Goal: Transaction & Acquisition: Purchase product/service

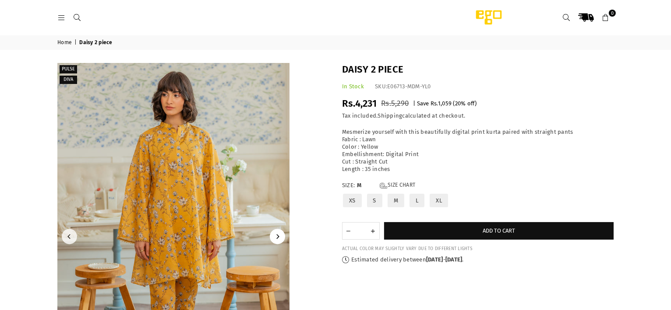
click at [277, 238] on icon "Next" at bounding box center [277, 237] width 5 height 5
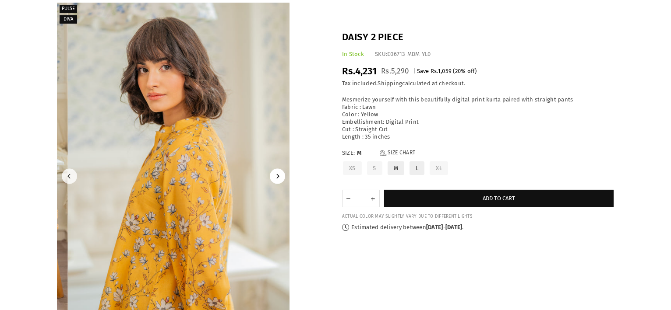
scroll to position [91, 0]
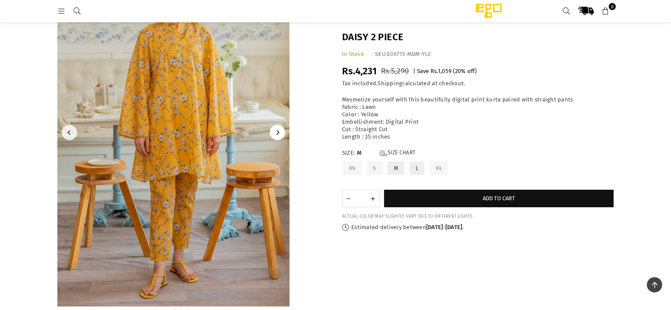
click at [276, 134] on icon "Next" at bounding box center [277, 132] width 5 height 5
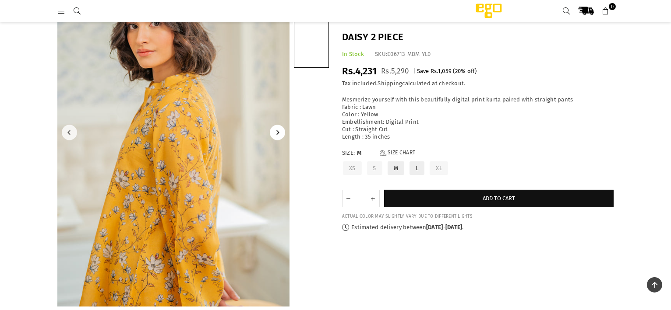
click at [276, 134] on icon "Next" at bounding box center [277, 132] width 5 height 5
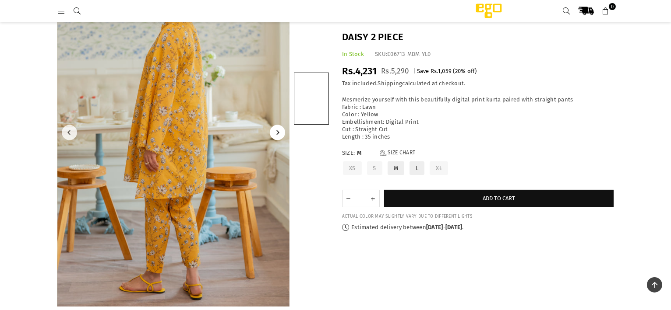
click at [276, 134] on icon "Next" at bounding box center [277, 132] width 5 height 5
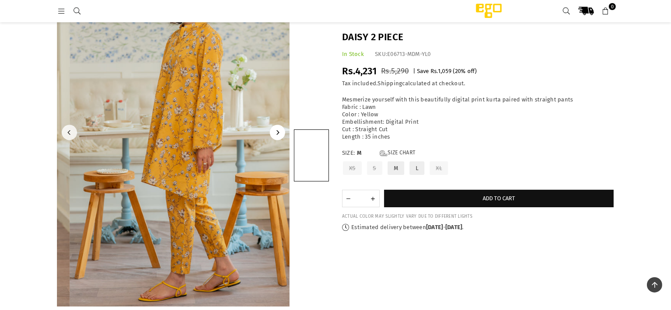
click at [276, 134] on icon "Next" at bounding box center [277, 132] width 5 height 5
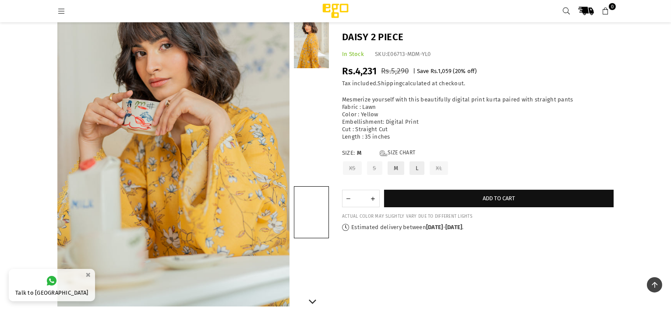
click at [309, 60] on link at bounding box center [311, 42] width 35 height 53
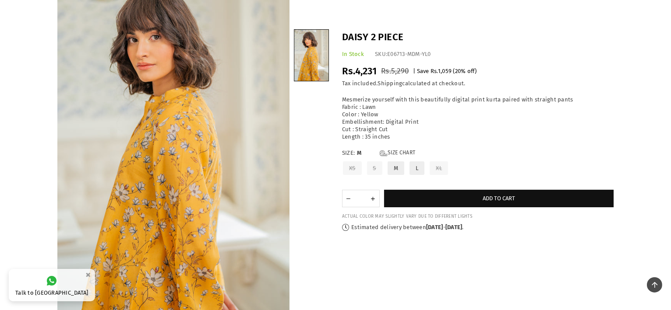
scroll to position [0, 0]
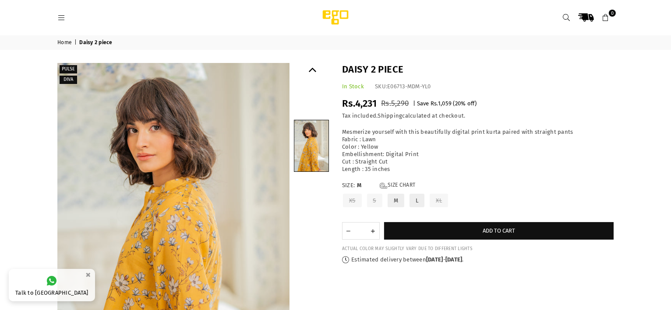
click at [310, 76] on button "Previous" at bounding box center [312, 70] width 15 height 15
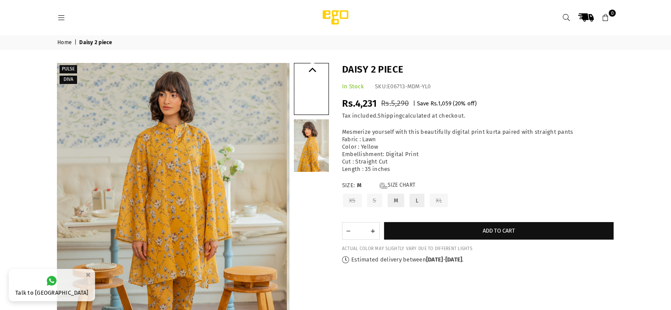
click at [310, 76] on button "Previous" at bounding box center [312, 70] width 15 height 15
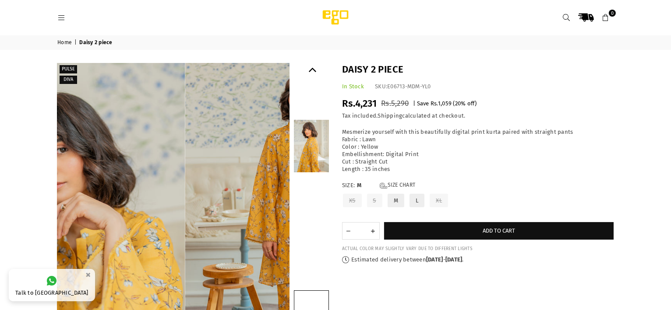
click at [310, 76] on button "Previous" at bounding box center [312, 70] width 15 height 15
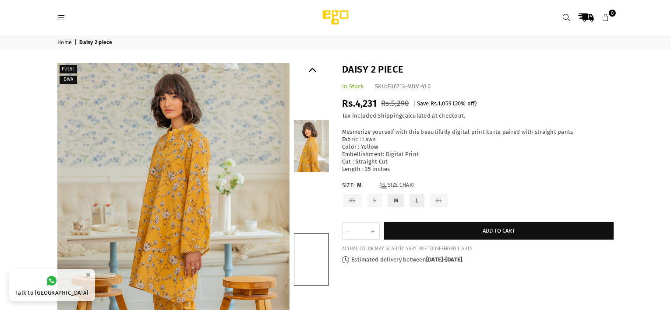
click at [313, 71] on icon "Previous" at bounding box center [313, 71] width 8 height 8
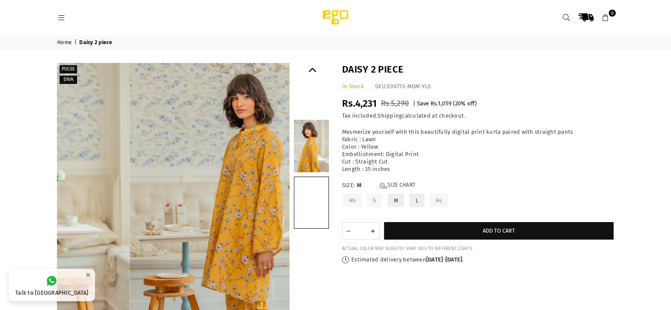
click at [313, 71] on icon "Previous" at bounding box center [313, 71] width 8 height 8
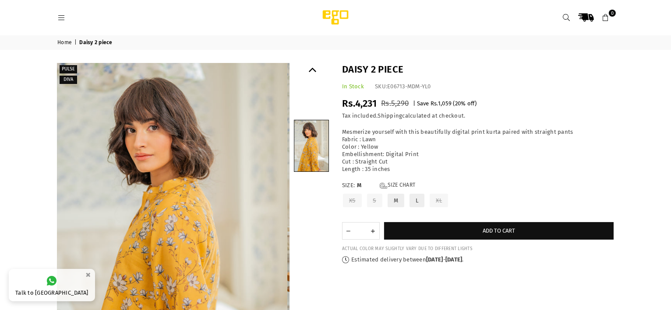
click at [313, 71] on icon "Previous" at bounding box center [313, 71] width 8 height 8
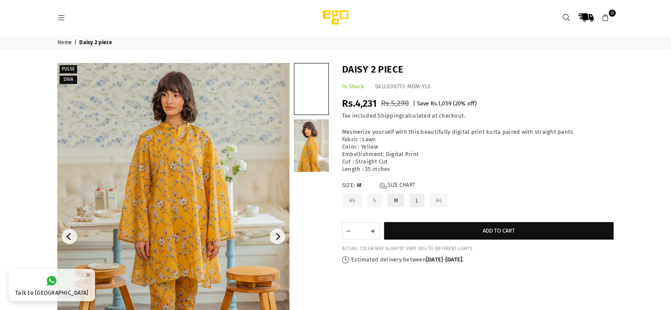
click at [190, 213] on img at bounding box center [173, 237] width 232 height 348
click at [228, 198] on img at bounding box center [173, 237] width 232 height 348
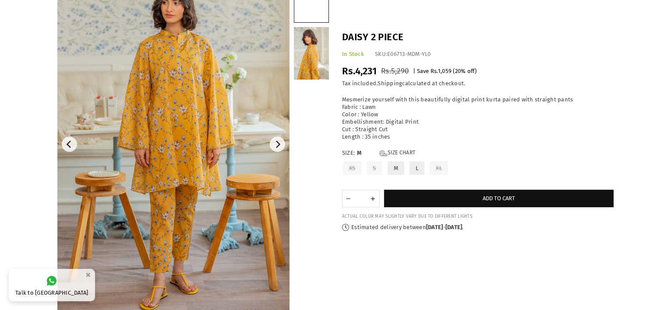
scroll to position [94, 0]
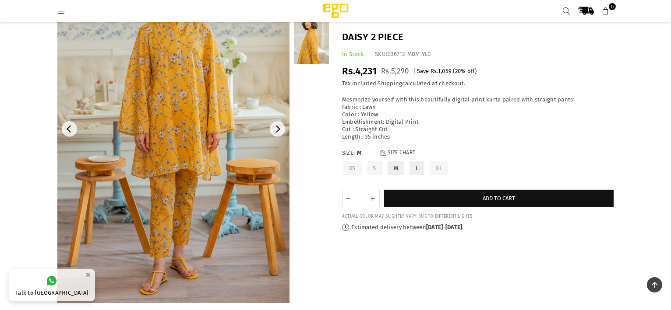
click at [228, 198] on img at bounding box center [173, 129] width 232 height 348
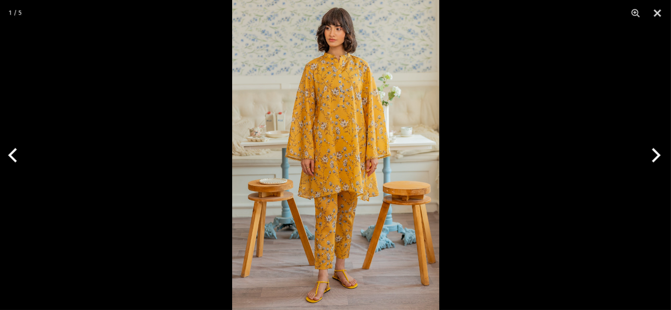
click at [373, 153] on img at bounding box center [335, 155] width 207 height 310
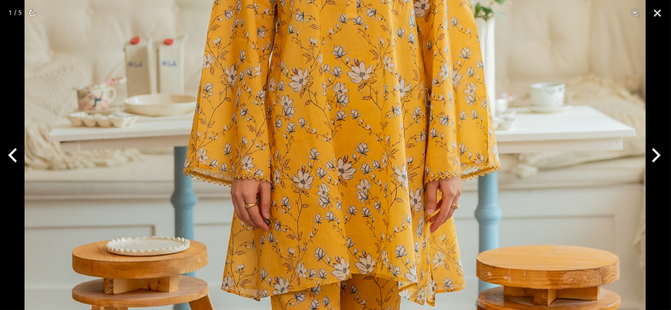
click at [370, 230] on img at bounding box center [335, 167] width 621 height 931
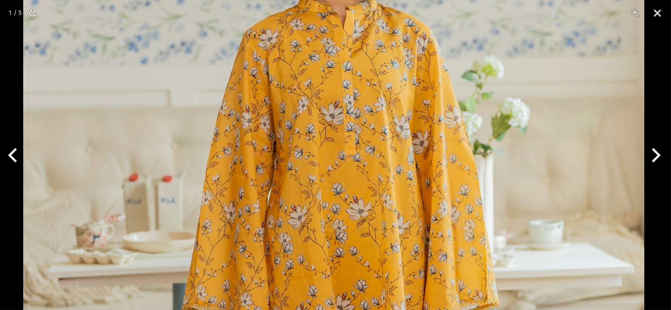
click at [371, 225] on img at bounding box center [333, 304] width 621 height 931
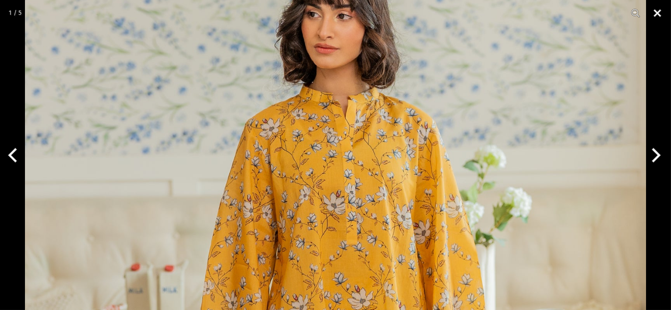
click at [652, 13] on button "Close" at bounding box center [657, 13] width 22 height 26
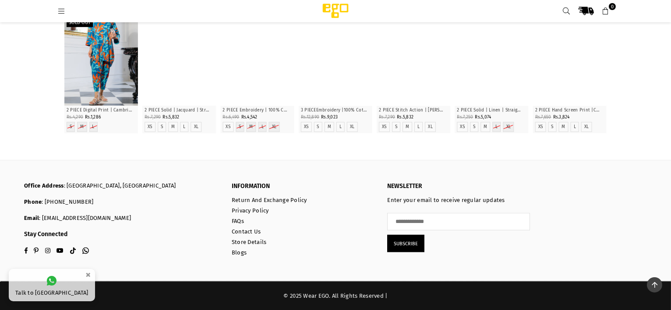
scroll to position [888, 0]
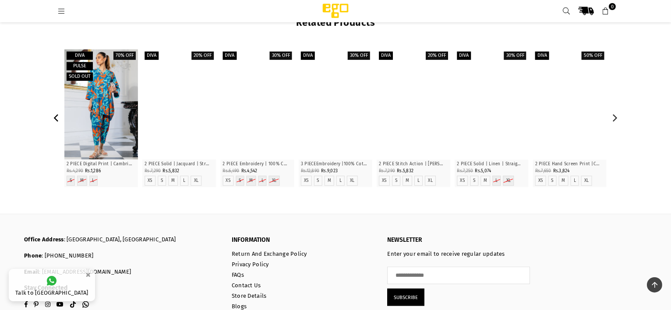
click at [56, 117] on icon "Previous" at bounding box center [57, 119] width 8 height 8
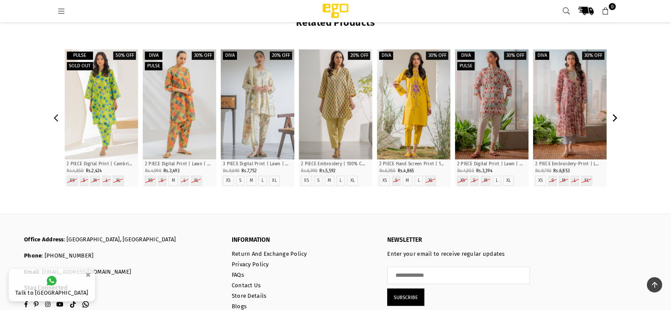
click at [614, 117] on icon "Next" at bounding box center [615, 119] width 5 height 8
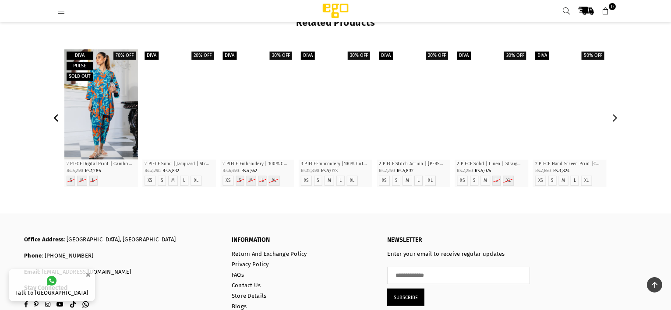
click at [59, 120] on icon "Previous" at bounding box center [57, 119] width 8 height 8
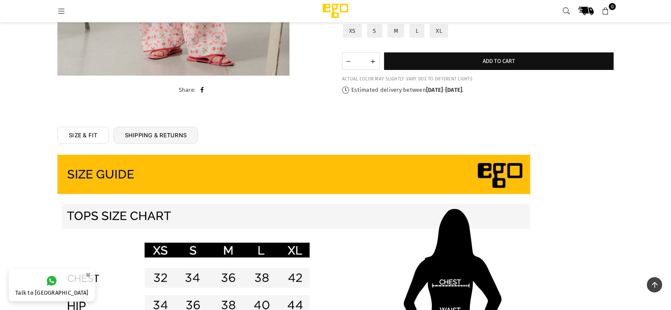
scroll to position [0, 0]
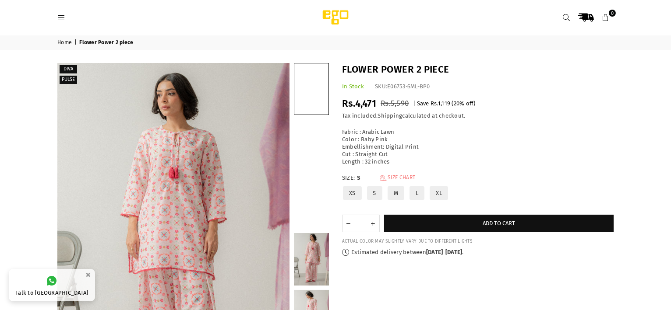
click at [394, 179] on link "Size Chart" at bounding box center [397, 178] width 35 height 7
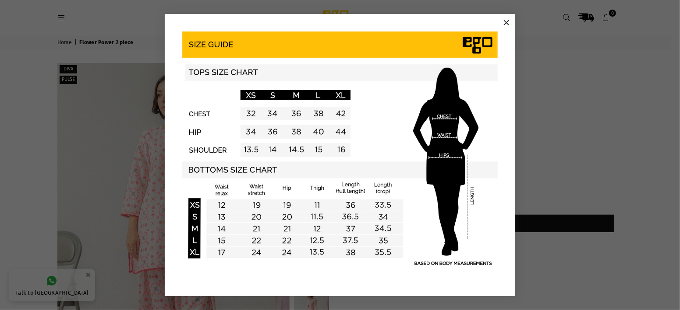
click at [508, 19] on button "×" at bounding box center [506, 22] width 13 height 13
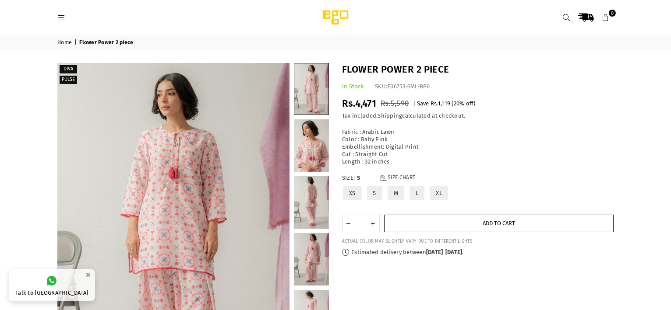
click at [458, 226] on button "Add to cart" at bounding box center [498, 224] width 229 height 18
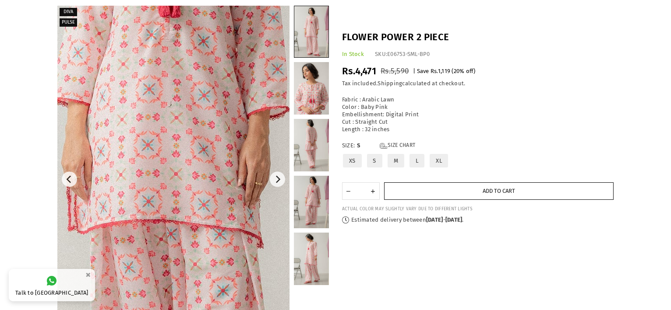
scroll to position [57, 0]
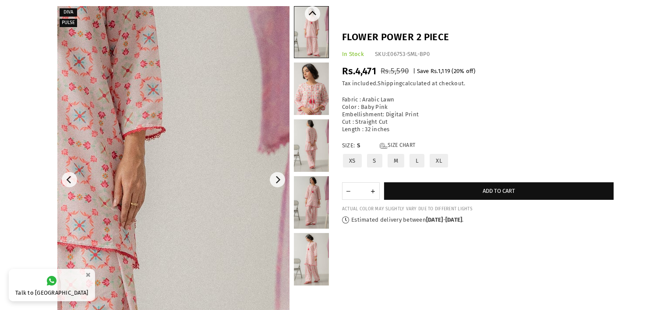
click at [322, 146] on link at bounding box center [311, 146] width 35 height 53
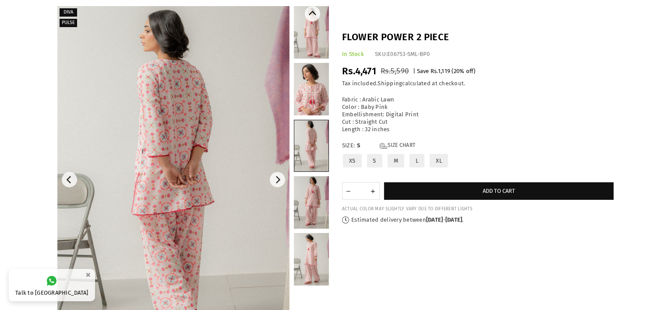
click at [315, 187] on link at bounding box center [311, 202] width 35 height 53
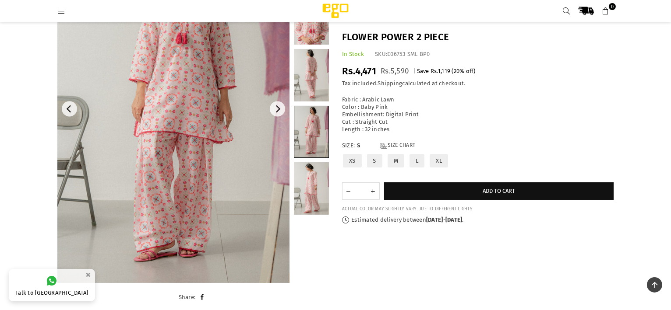
scroll to position [113, 0]
